Goal: Communication & Community: Answer question/provide support

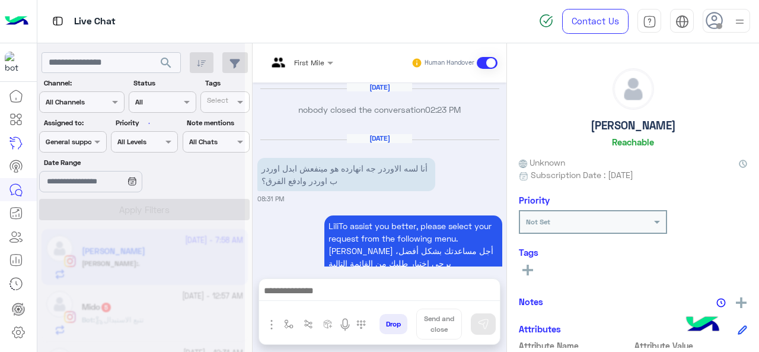
scroll to position [740, 0]
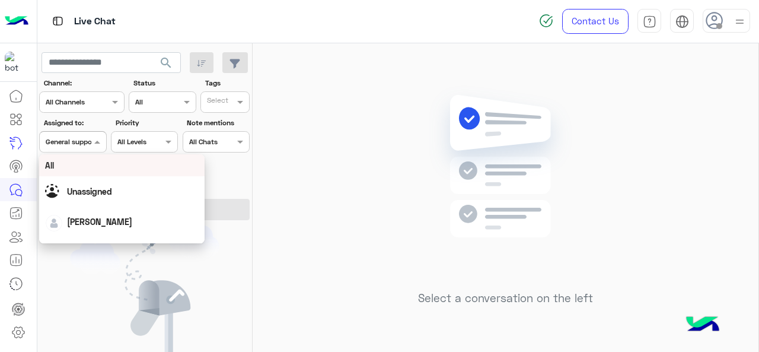
click at [96, 139] on span at bounding box center [98, 141] width 15 height 12
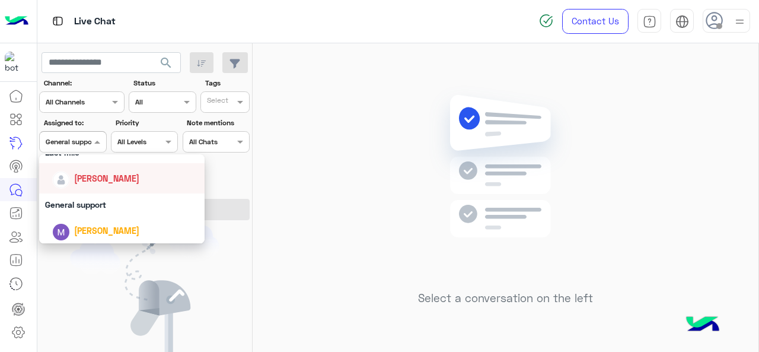
scroll to position [119, 0]
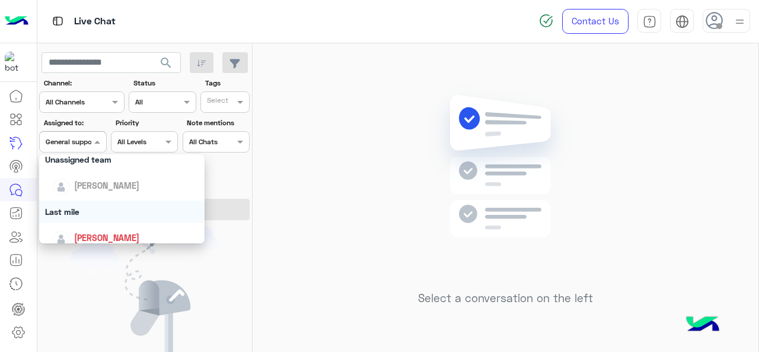
click at [71, 205] on div "Last mile" at bounding box center [122, 211] width 166 height 22
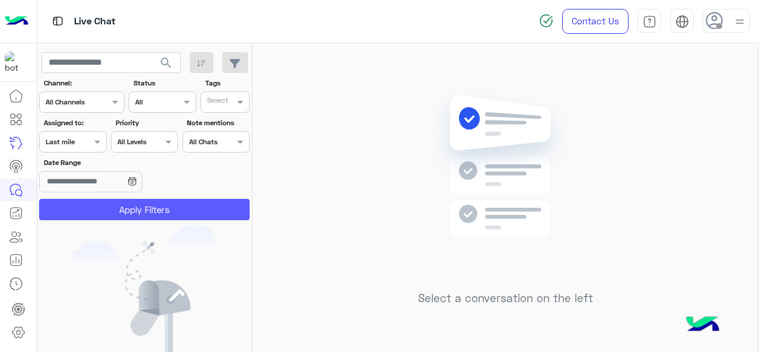
click at [89, 206] on button "Apply Filters" at bounding box center [144, 209] width 210 height 21
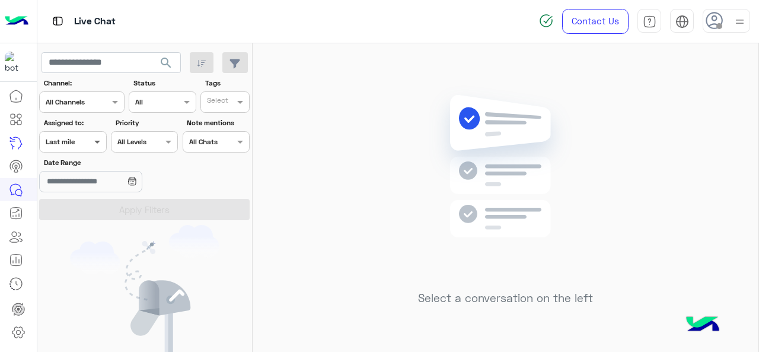
click at [94, 143] on span at bounding box center [98, 141] width 15 height 12
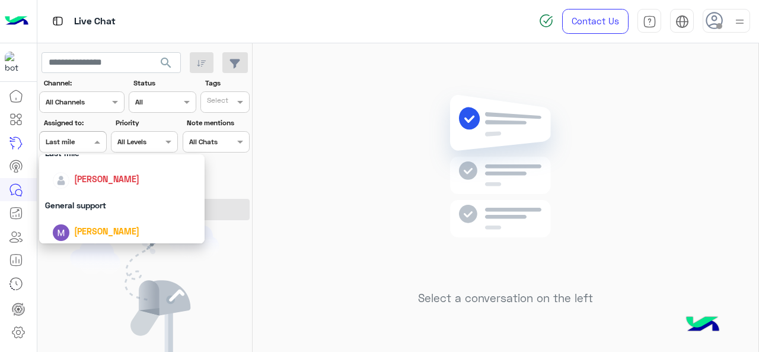
scroll to position [232, 0]
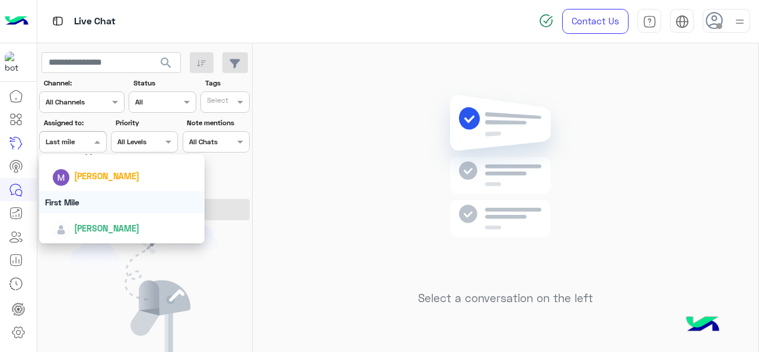
click at [84, 205] on div "First Mile" at bounding box center [122, 202] width 166 height 22
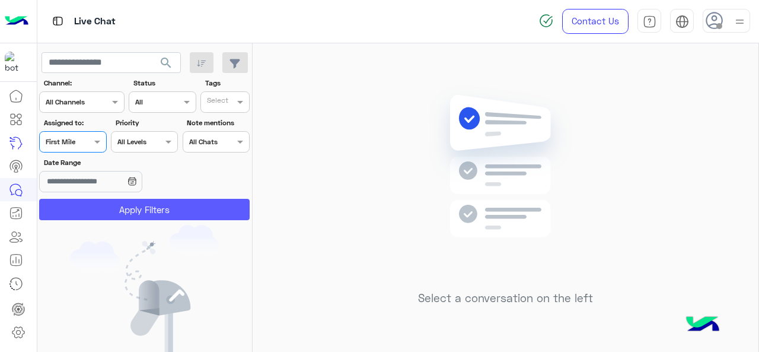
click at [109, 207] on button "Apply Filters" at bounding box center [144, 209] width 210 height 21
